Goal: Task Accomplishment & Management: Manage account settings

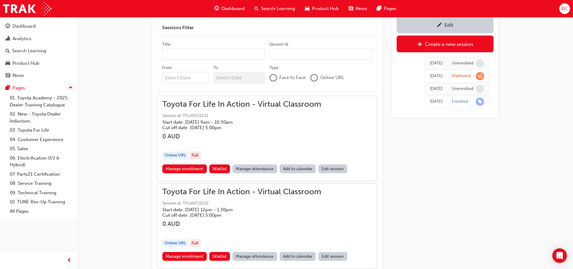
scroll to position [396, 0]
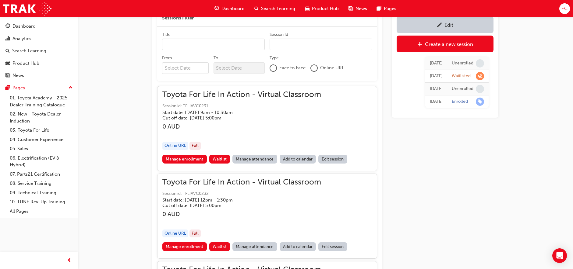
click at [250, 159] on link "Manage attendance" at bounding box center [254, 159] width 45 height 9
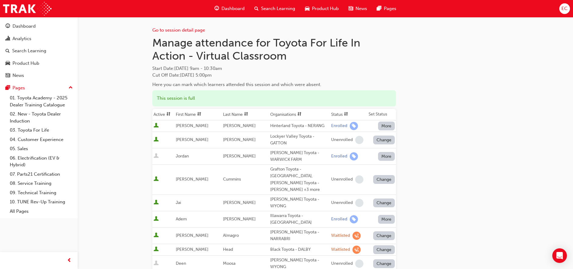
click at [196, 113] on th "First Name" at bounding box center [197, 115] width 47 height 12
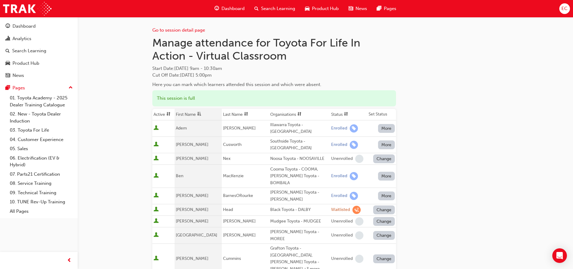
click at [192, 115] on th "First Name" at bounding box center [197, 115] width 47 height 12
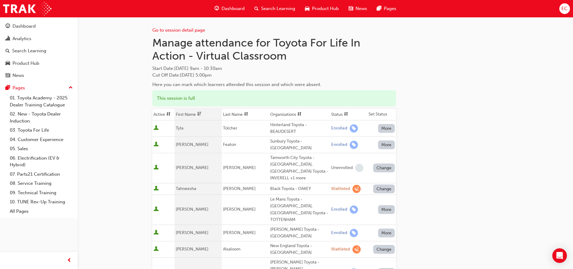
click at [192, 115] on th "First Name" at bounding box center [197, 115] width 47 height 12
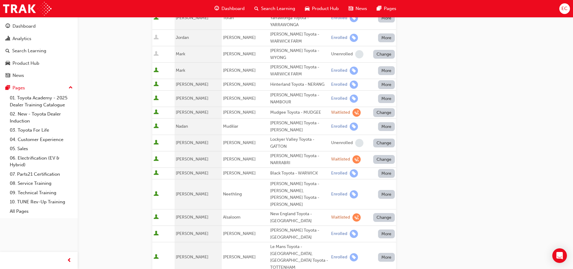
scroll to position [382, 0]
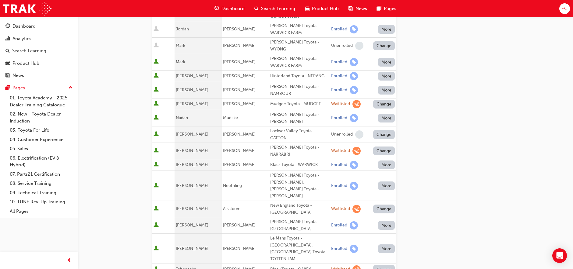
copy div "Hinterland Toyota - BEAUDESERT"
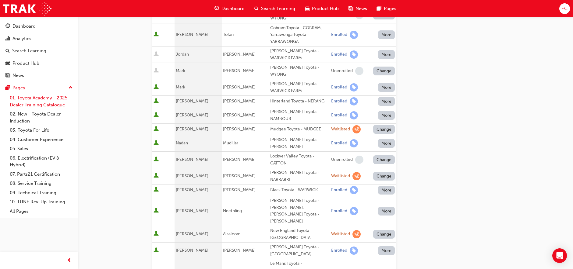
scroll to position [348, 0]
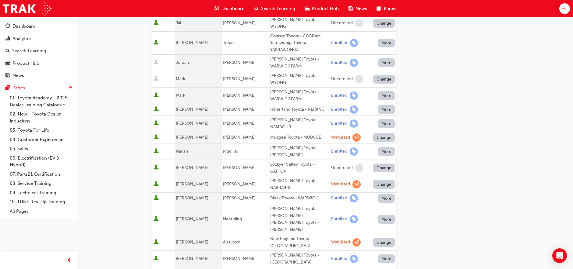
click at [276, 195] on div "Black Toyota - WARWICK" at bounding box center [299, 198] width 58 height 7
copy div "Black Toyota - WARWICK"
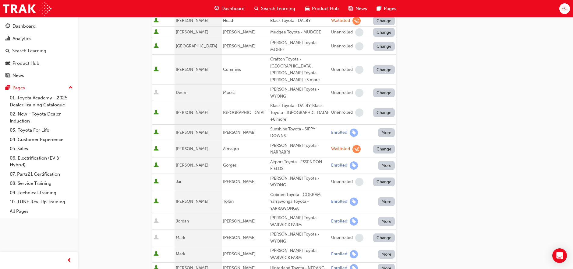
scroll to position [187, 0]
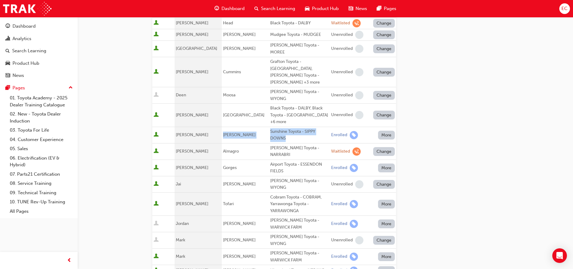
drag, startPoint x: 218, startPoint y: 99, endPoint x: 281, endPoint y: 102, distance: 63.1
click at [281, 127] on tr "[PERSON_NAME] Sunshine Toyota - SIPPY DOWNS Enrolled More" at bounding box center [274, 135] width 244 height 16
copy tr "[PERSON_NAME] Sunshine Toyota - SIPPY DOWNS"
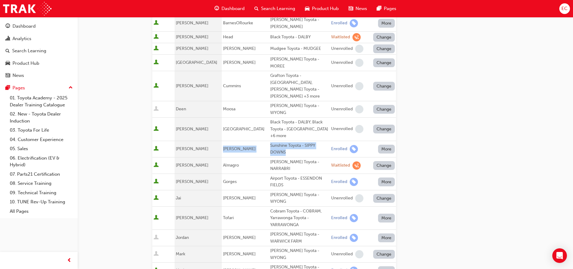
scroll to position [177, 0]
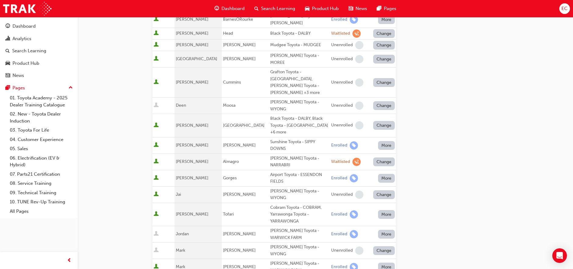
click at [270, 205] on div "Cobram Toyota - COBRAM, Yarrawonga Toyota - YARRAWONGA" at bounding box center [299, 215] width 58 height 21
drag, startPoint x: 289, startPoint y: 167, endPoint x: 258, endPoint y: 166, distance: 31.4
click at [269, 203] on td "Cobram Toyota - COBRAM, Yarrawonga Toyota - YARRAWONGA" at bounding box center [299, 214] width 61 height 23
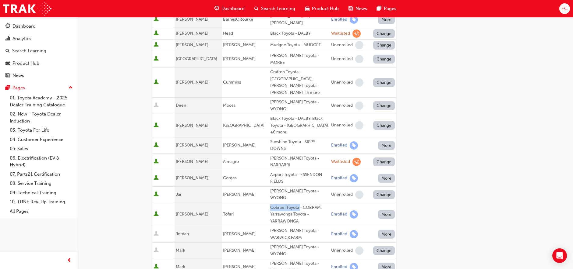
copy div "Cobram Toyota"
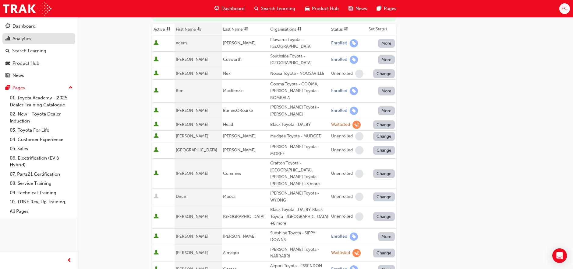
scroll to position [32, 0]
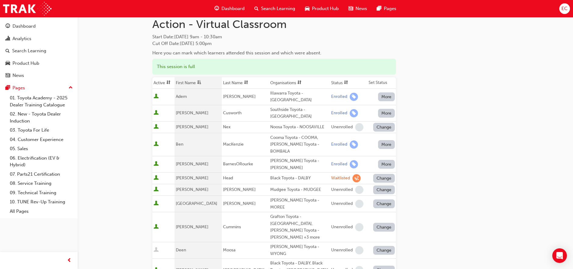
click at [195, 82] on th "First Name" at bounding box center [197, 83] width 47 height 12
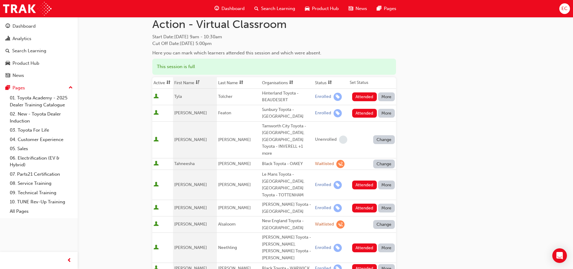
click at [195, 82] on th "First Name" at bounding box center [195, 83] width 44 height 12
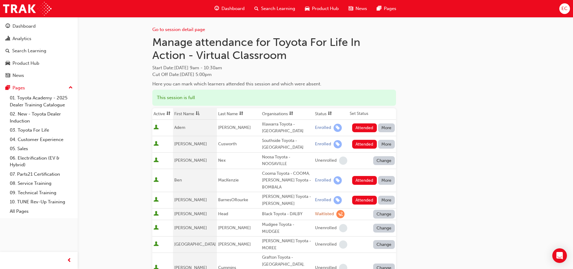
scroll to position [0, 0]
click at [362, 128] on button "Attended" at bounding box center [364, 128] width 25 height 9
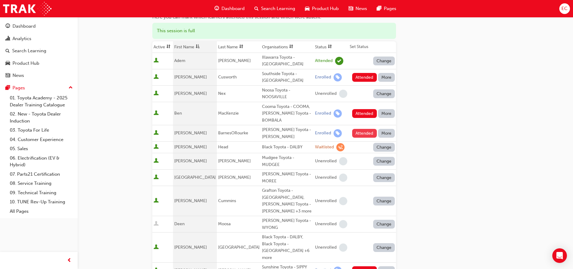
scroll to position [86, 0]
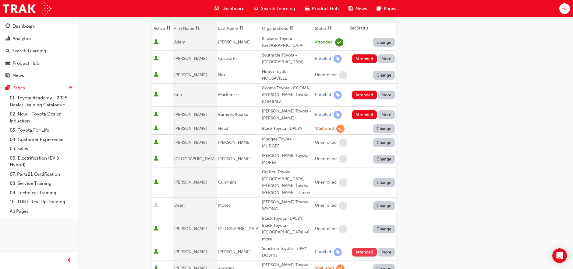
click at [361, 248] on button "Attended" at bounding box center [364, 252] width 25 height 9
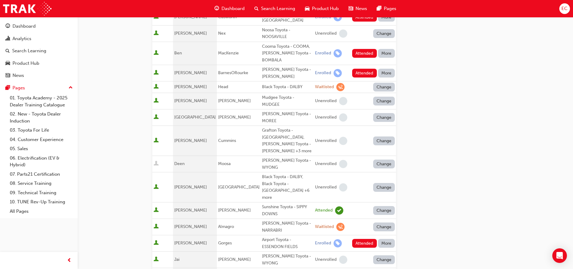
scroll to position [137, 0]
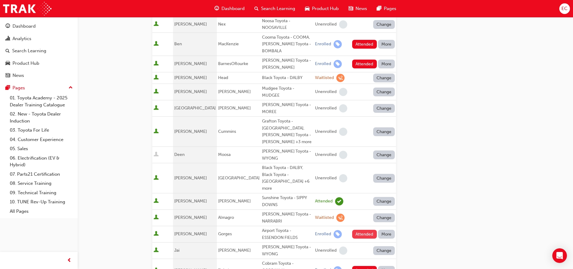
click at [361, 230] on button "Attended" at bounding box center [364, 234] width 25 height 9
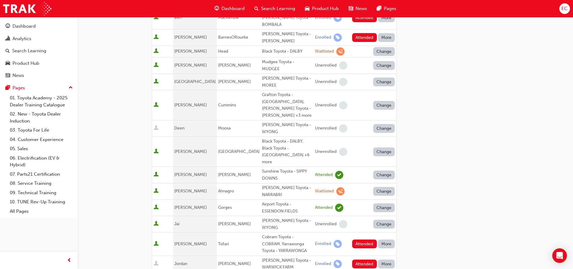
scroll to position [166, 0]
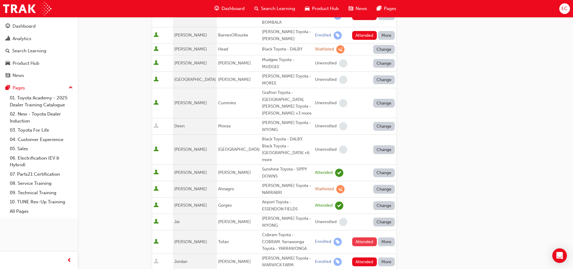
click at [361, 238] on button "Attended" at bounding box center [364, 242] width 25 height 9
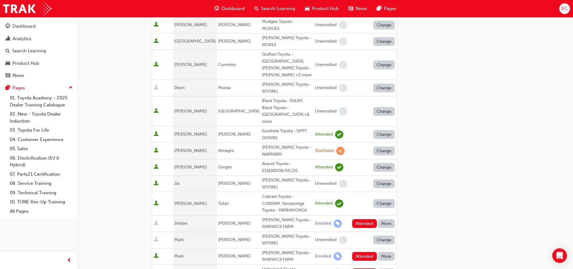
scroll to position [205, 0]
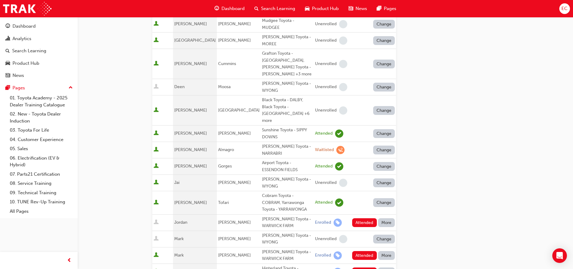
click at [271, 259] on div "Hinterland Toyota - NERANG" at bounding box center [287, 272] width 51 height 14
copy div "Hinterland Toyota - NERANG"
click at [360, 259] on button "Attended" at bounding box center [364, 272] width 25 height 9
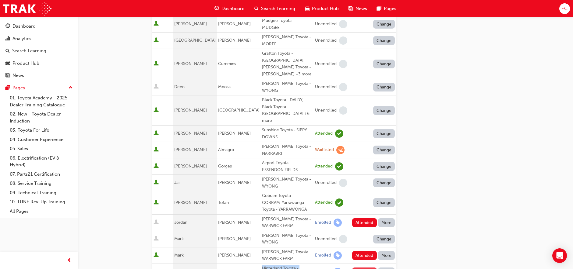
click at [360, 259] on div "Attended More" at bounding box center [373, 272] width 43 height 9
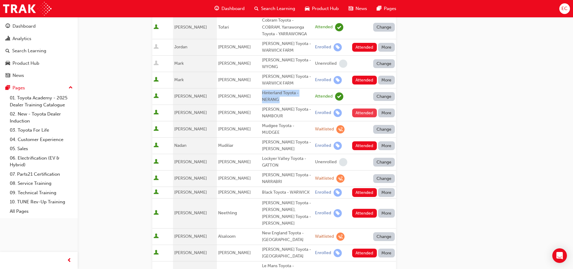
scroll to position [388, 0]
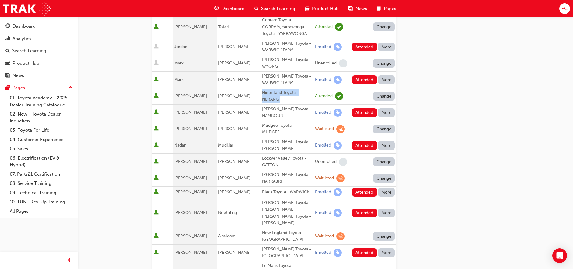
scroll to position [380, 0]
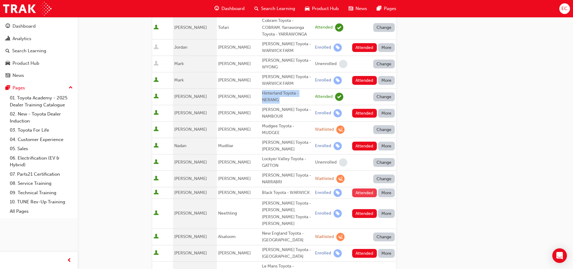
click at [359, 189] on button "Attended" at bounding box center [364, 193] width 25 height 9
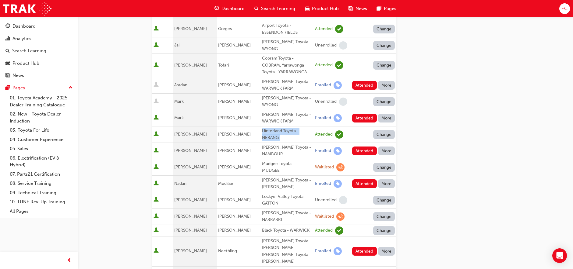
scroll to position [340, 0]
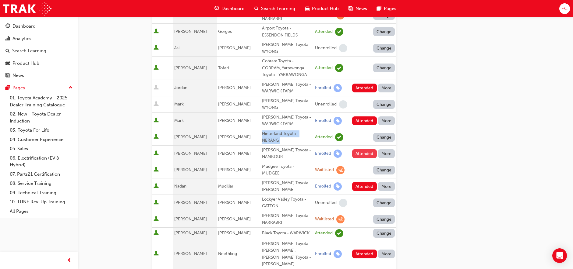
click at [358, 149] on button "Attended" at bounding box center [364, 153] width 25 height 9
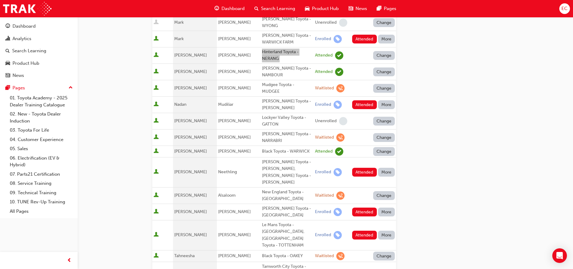
scroll to position [446, 0]
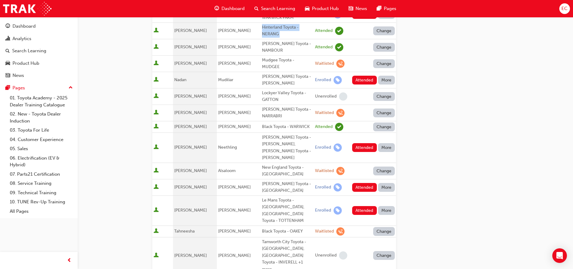
click at [385, 206] on button "More" at bounding box center [386, 210] width 17 height 9
click at [384, 206] on button "More" at bounding box center [386, 210] width 17 height 9
click at [380, 132] on div "Absent" at bounding box center [377, 134] width 14 height 7
click at [382, 183] on button "More" at bounding box center [386, 187] width 17 height 9
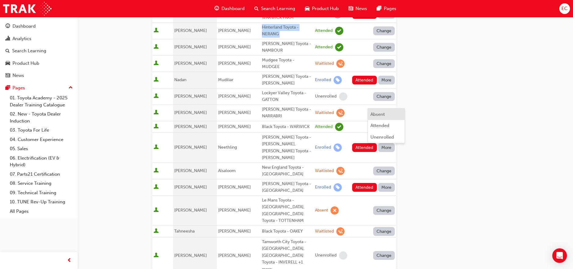
click at [381, 113] on div "Absent" at bounding box center [377, 114] width 14 height 7
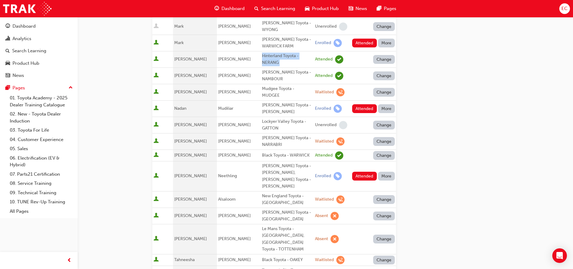
scroll to position [415, 0]
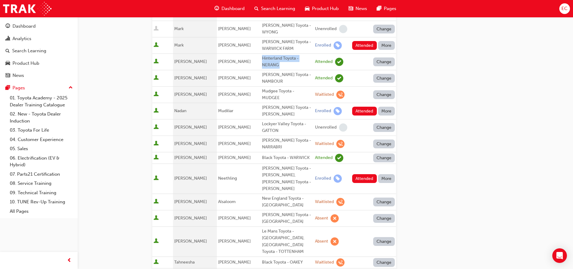
click at [382, 174] on button "More" at bounding box center [386, 178] width 17 height 9
click at [382, 106] on div "Absent" at bounding box center [377, 109] width 14 height 7
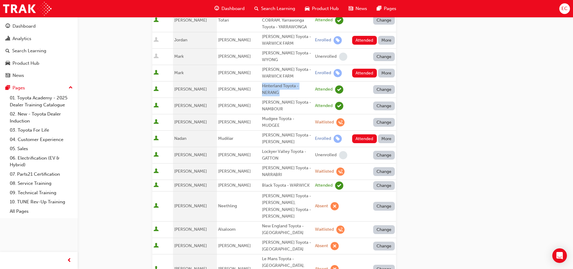
scroll to position [364, 0]
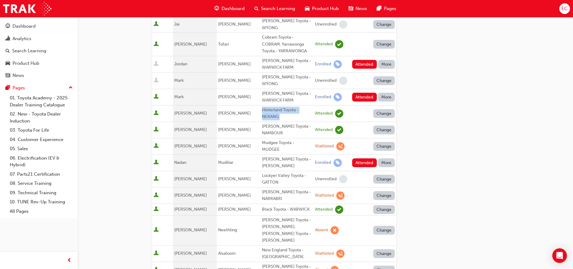
click at [386, 159] on button "More" at bounding box center [386, 163] width 17 height 9
click at [385, 97] on div "Absent" at bounding box center [386, 99] width 32 height 7
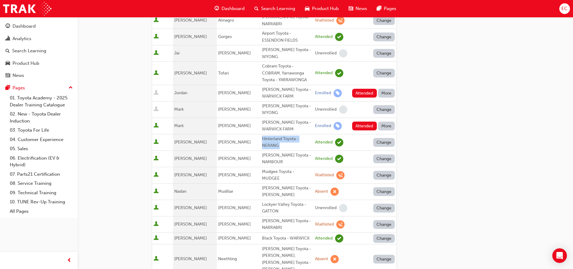
scroll to position [321, 0]
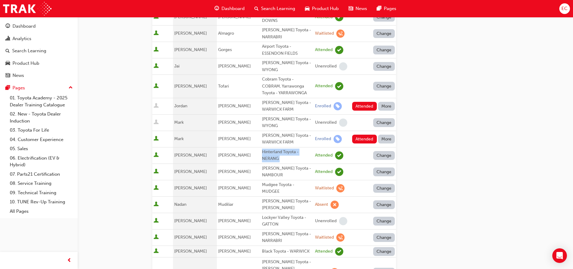
click at [384, 135] on button "More" at bounding box center [386, 139] width 17 height 9
click at [384, 90] on div "Absent" at bounding box center [377, 92] width 14 height 7
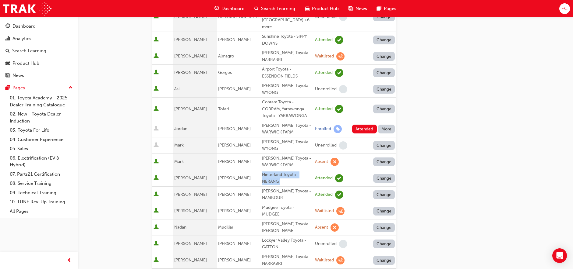
scroll to position [293, 0]
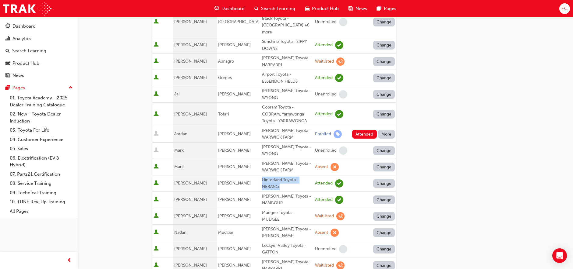
click at [384, 130] on button "More" at bounding box center [386, 134] width 17 height 9
click at [383, 92] on div "Absent" at bounding box center [377, 92] width 14 height 7
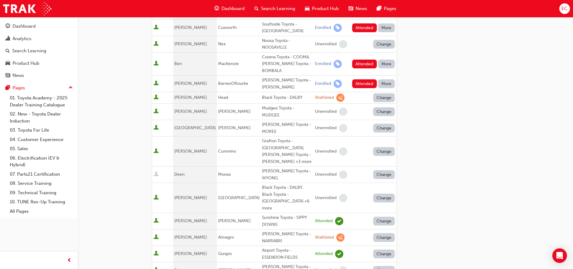
scroll to position [99, 0]
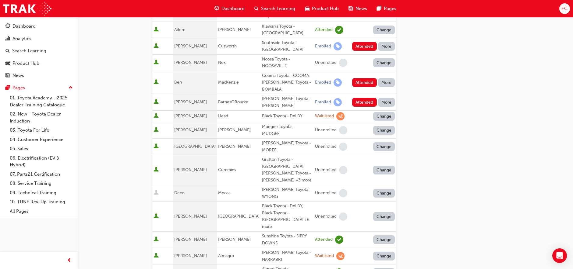
click at [383, 98] on button "More" at bounding box center [386, 102] width 17 height 9
click at [381, 100] on div "Absent" at bounding box center [377, 103] width 14 height 7
click at [383, 78] on button "More" at bounding box center [386, 82] width 17 height 9
click at [383, 86] on div "Absent" at bounding box center [377, 89] width 14 height 7
click at [387, 47] on button "More" at bounding box center [386, 46] width 17 height 9
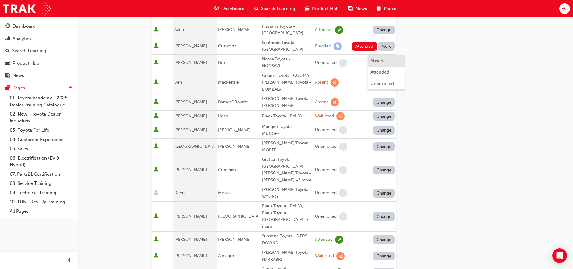
click at [387, 58] on div "Absent" at bounding box center [386, 61] width 32 height 7
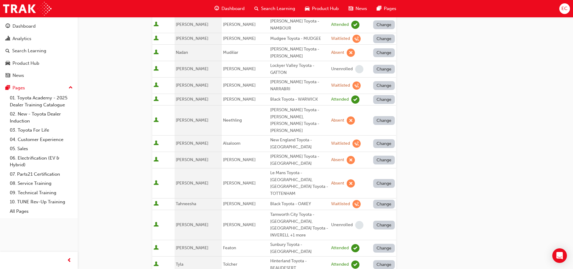
scroll to position [538, 0]
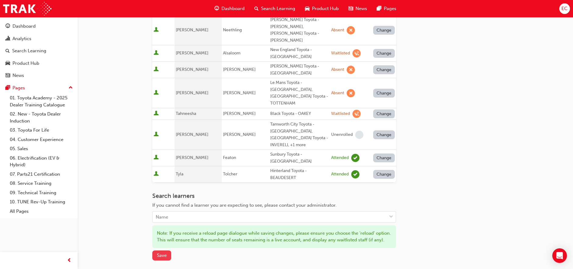
click at [164, 253] on span "Save" at bounding box center [162, 255] width 10 height 5
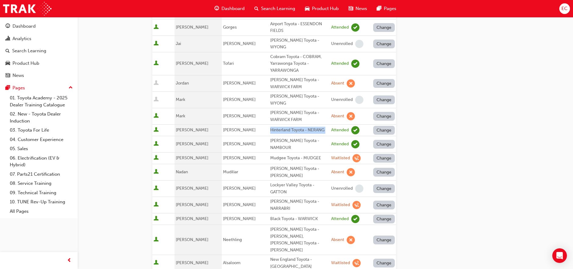
scroll to position [327, 0]
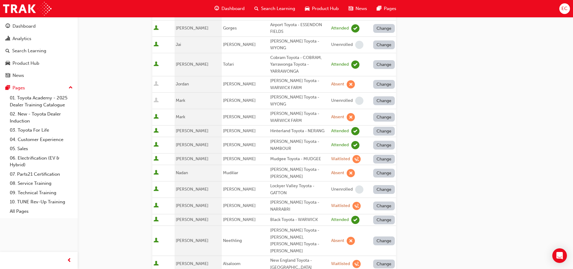
click at [280, 167] on div "[PERSON_NAME] Toyota - [PERSON_NAME]" at bounding box center [299, 174] width 58 height 14
copy div "[PERSON_NAME] Toyota - [PERSON_NAME]"
click at [376, 169] on button "Change" at bounding box center [384, 173] width 22 height 9
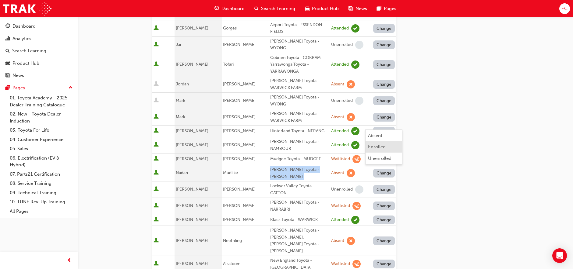
click at [376, 148] on div "Enrolled" at bounding box center [377, 147] width 18 height 7
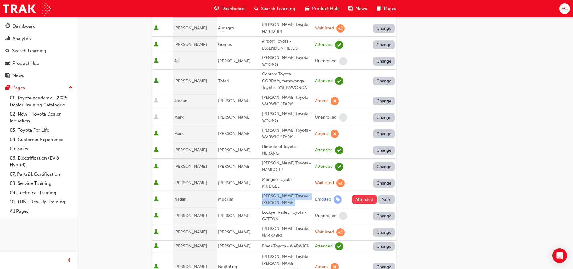
click at [358, 195] on button "Attended" at bounding box center [364, 199] width 25 height 9
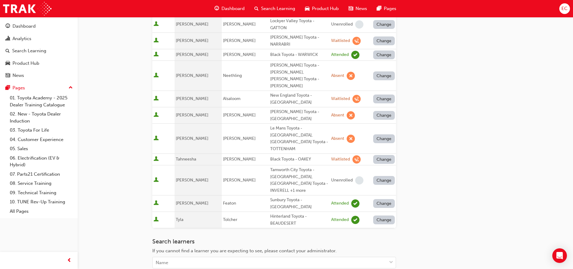
scroll to position [538, 0]
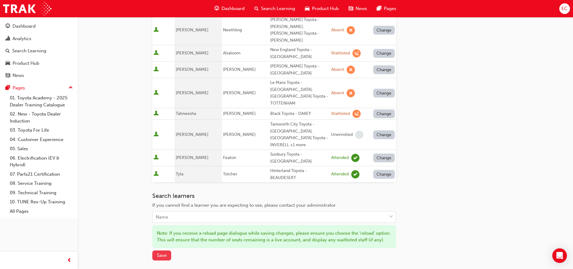
click at [160, 253] on span "Save" at bounding box center [162, 255] width 10 height 5
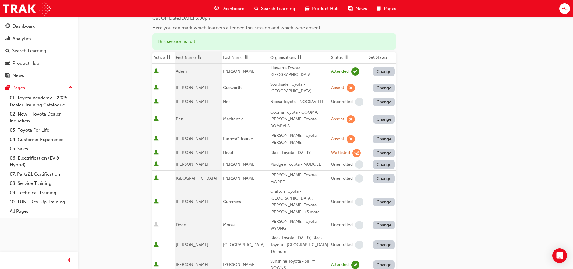
scroll to position [47, 0]
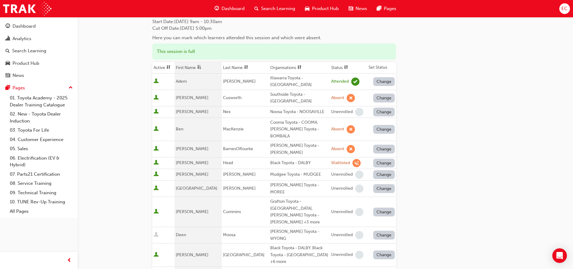
click at [270, 142] on div "[PERSON_NAME] Toyota - [PERSON_NAME]" at bounding box center [299, 149] width 58 height 14
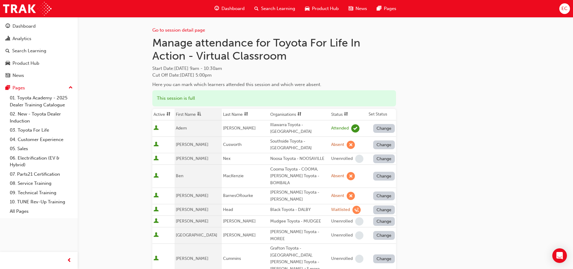
click at [197, 114] on th "First Name" at bounding box center [197, 115] width 47 height 12
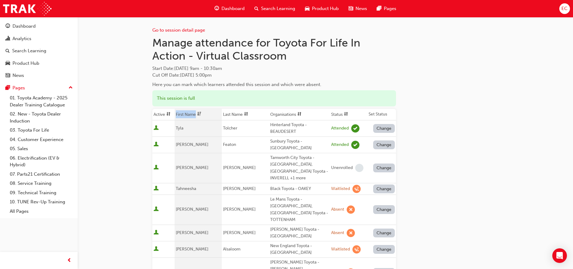
click at [197, 114] on th "First Name" at bounding box center [197, 115] width 47 height 12
